Goal: Navigation & Orientation: Find specific page/section

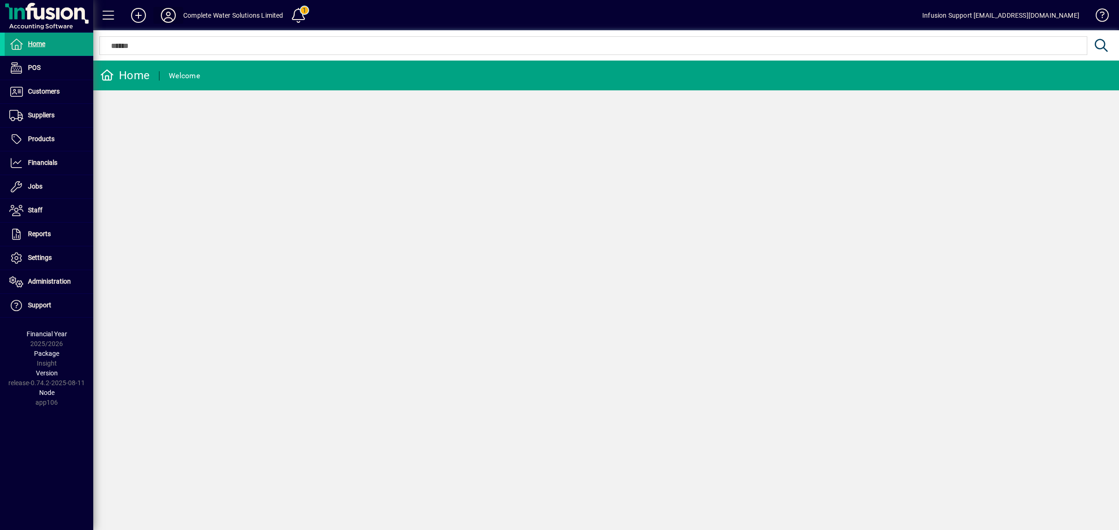
click at [173, 13] on icon at bounding box center [168, 15] width 19 height 15
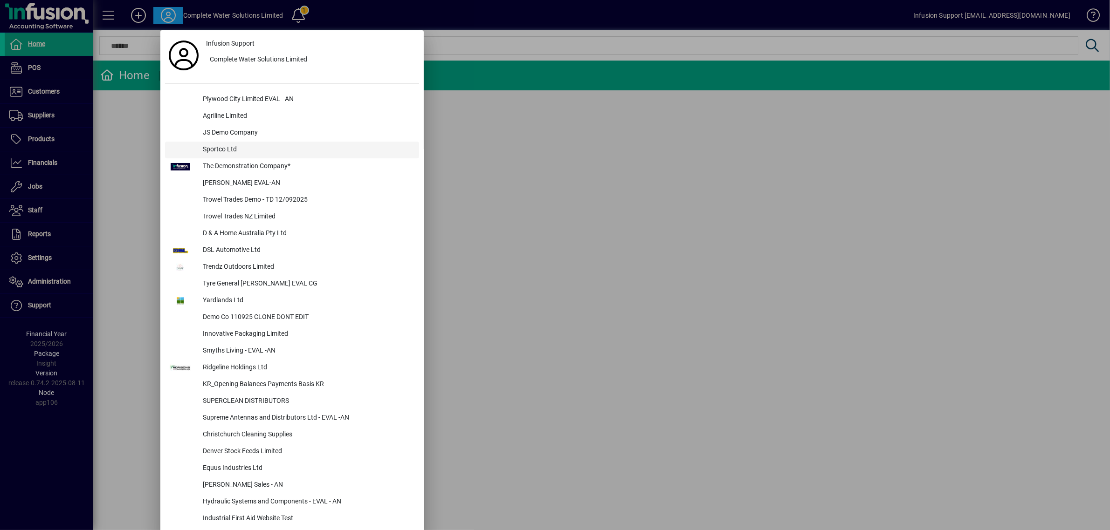
click at [227, 144] on div "Sportco Ltd" at bounding box center [307, 150] width 224 height 17
